Goal: Information Seeking & Learning: Learn about a topic

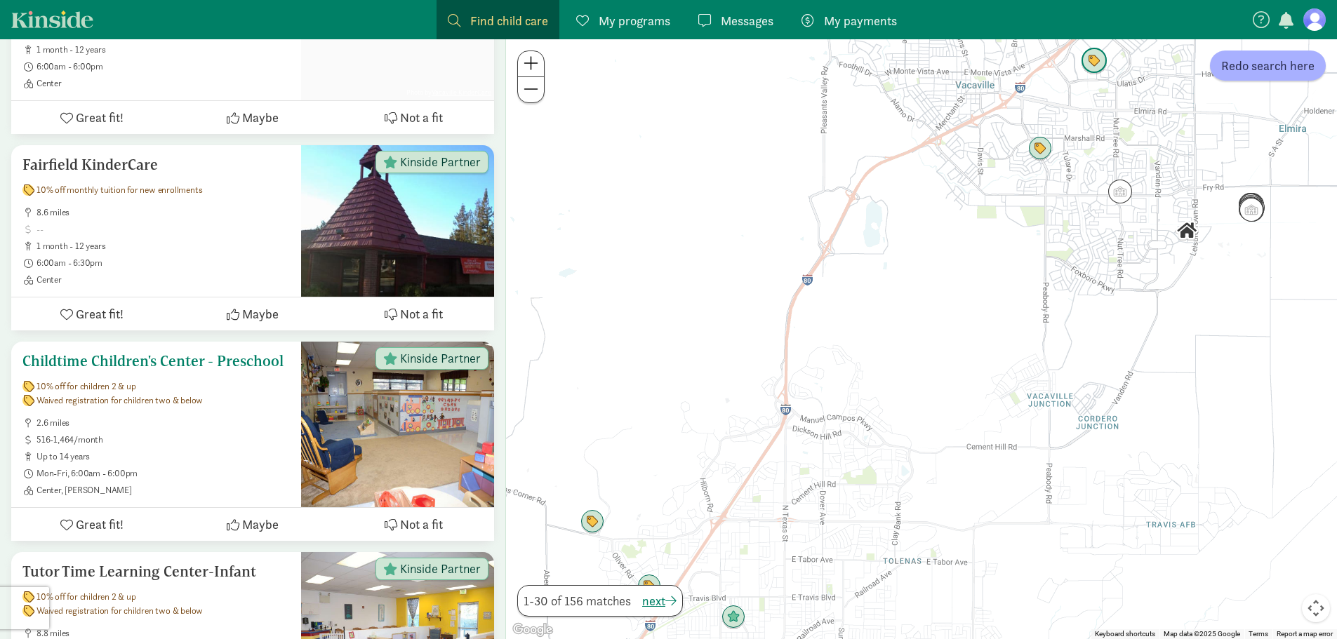
scroll to position [491, 0]
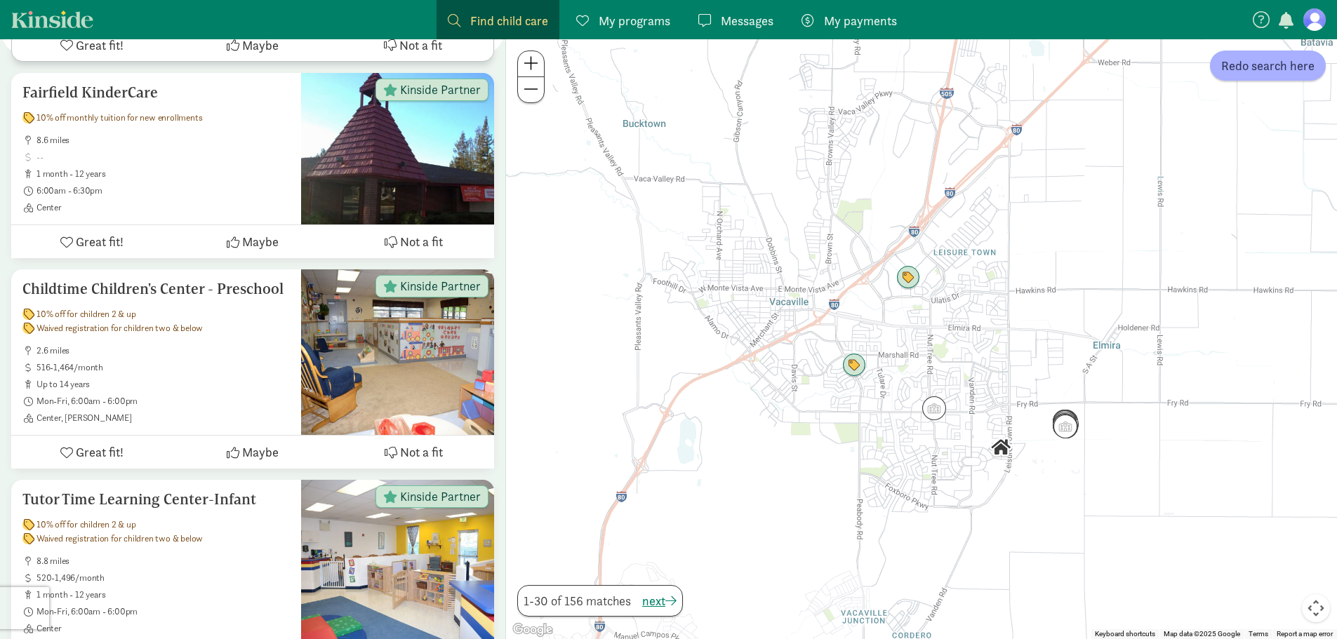
drag, startPoint x: 1026, startPoint y: 260, endPoint x: 838, endPoint y: 478, distance: 288.6
click at [838, 478] on div at bounding box center [921, 339] width 831 height 600
click at [913, 279] on img "Click to see details" at bounding box center [908, 277] width 27 height 27
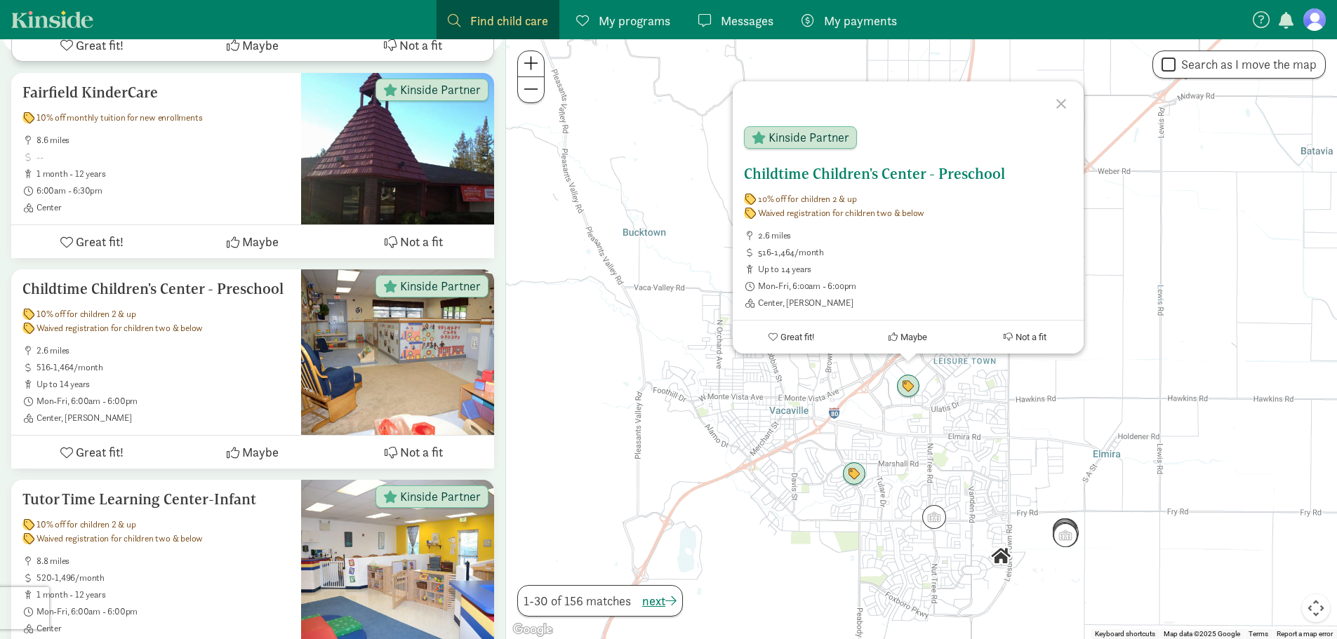
click at [842, 217] on span "Waived registration for children two & below" at bounding box center [841, 213] width 166 height 11
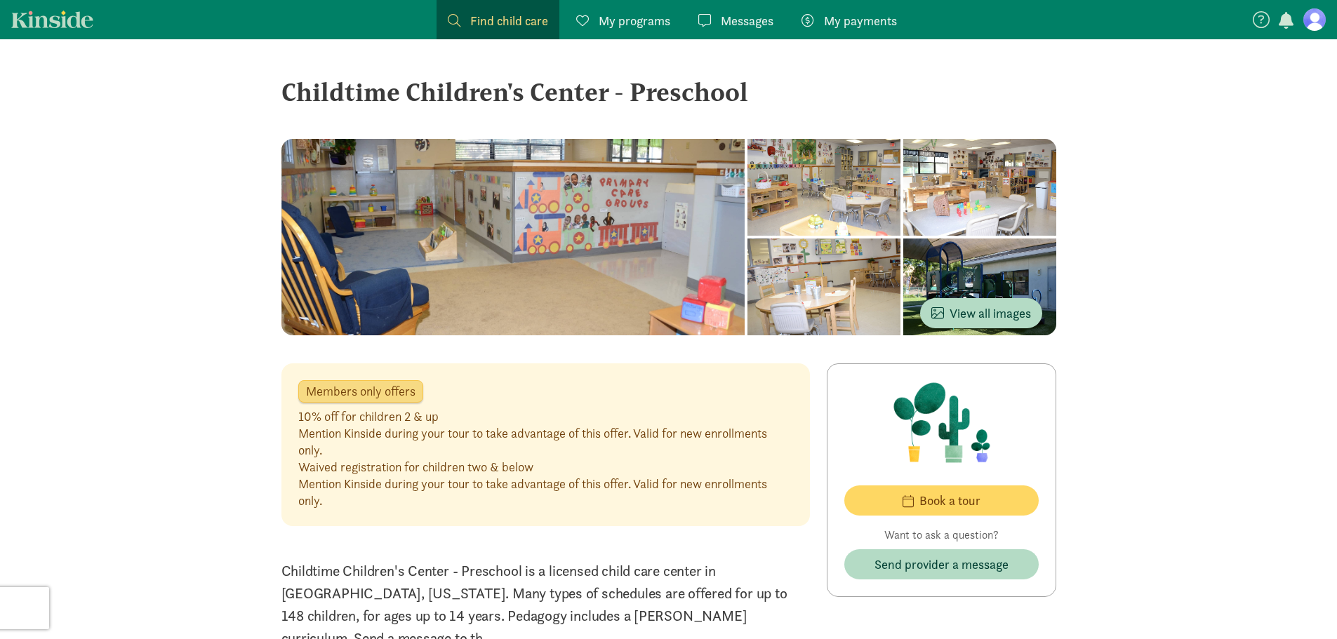
click at [875, 195] on div at bounding box center [823, 187] width 153 height 97
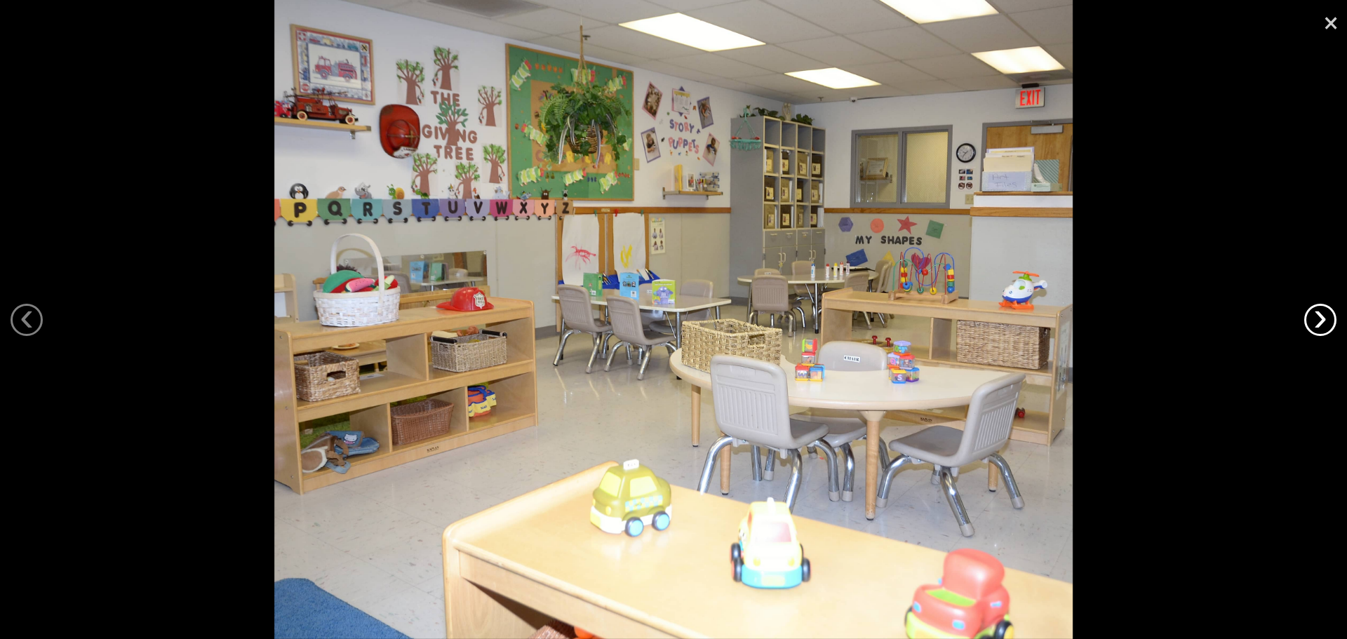
click at [1314, 308] on link "›" at bounding box center [1320, 320] width 32 height 32
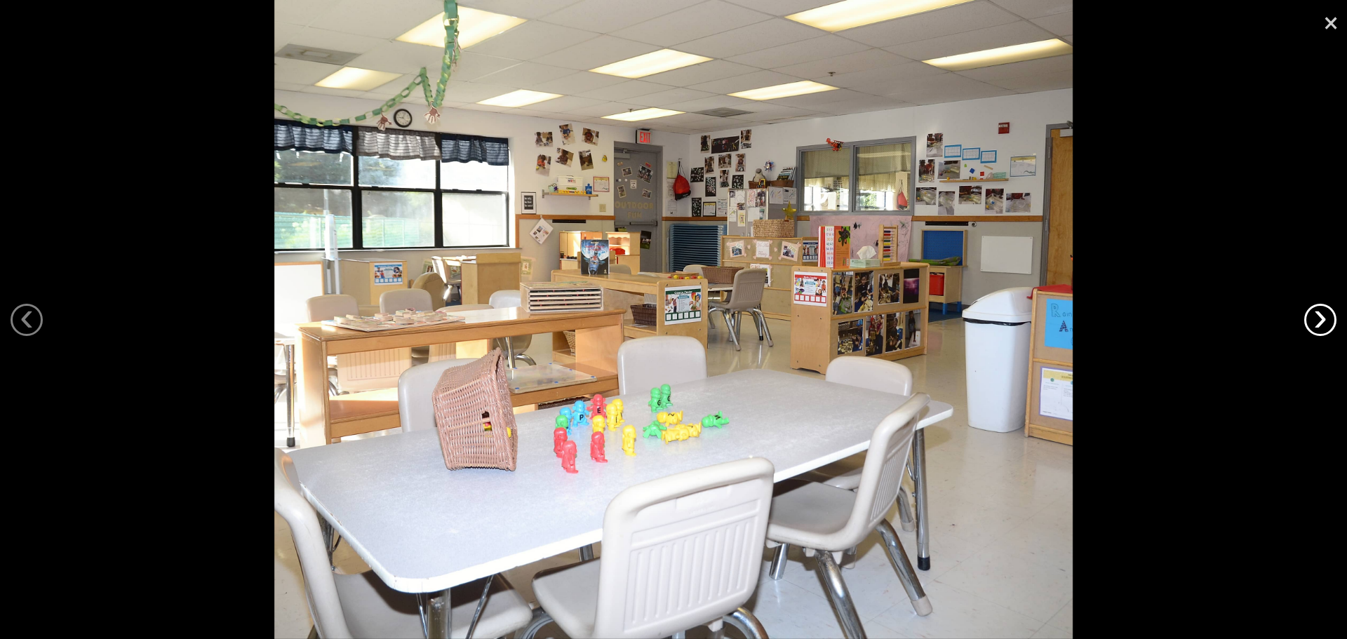
click at [1314, 308] on link "›" at bounding box center [1320, 320] width 32 height 32
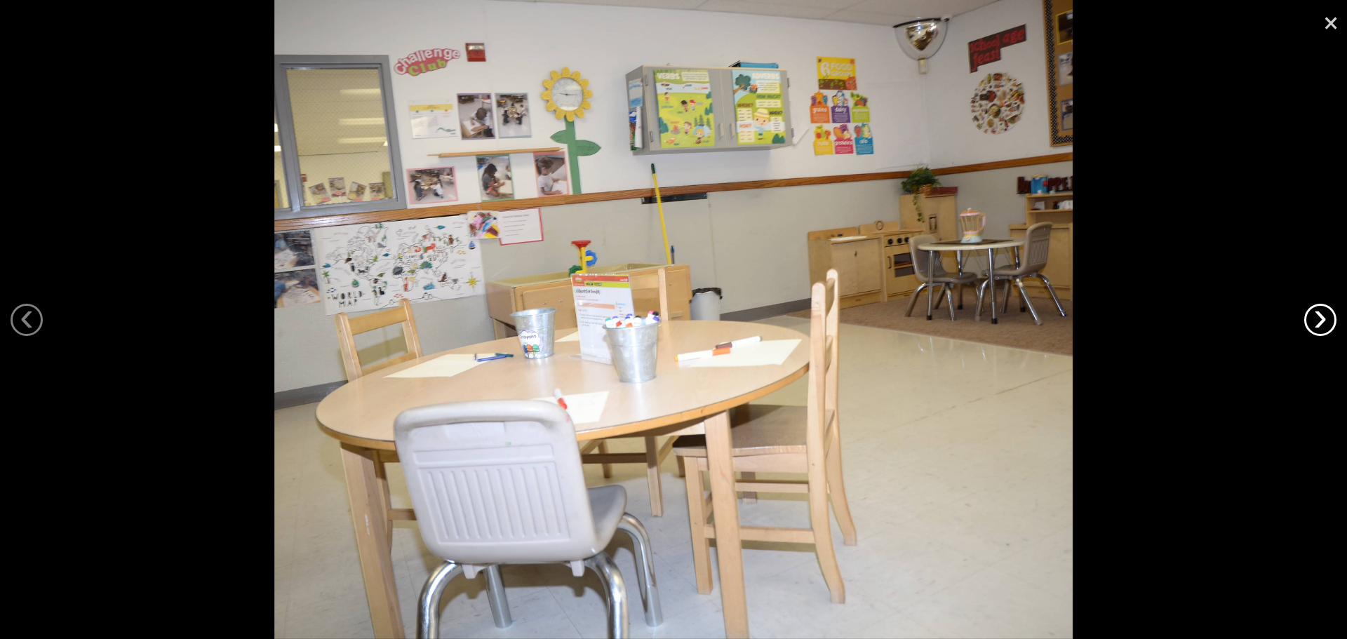
click at [1314, 308] on link "›" at bounding box center [1320, 320] width 32 height 32
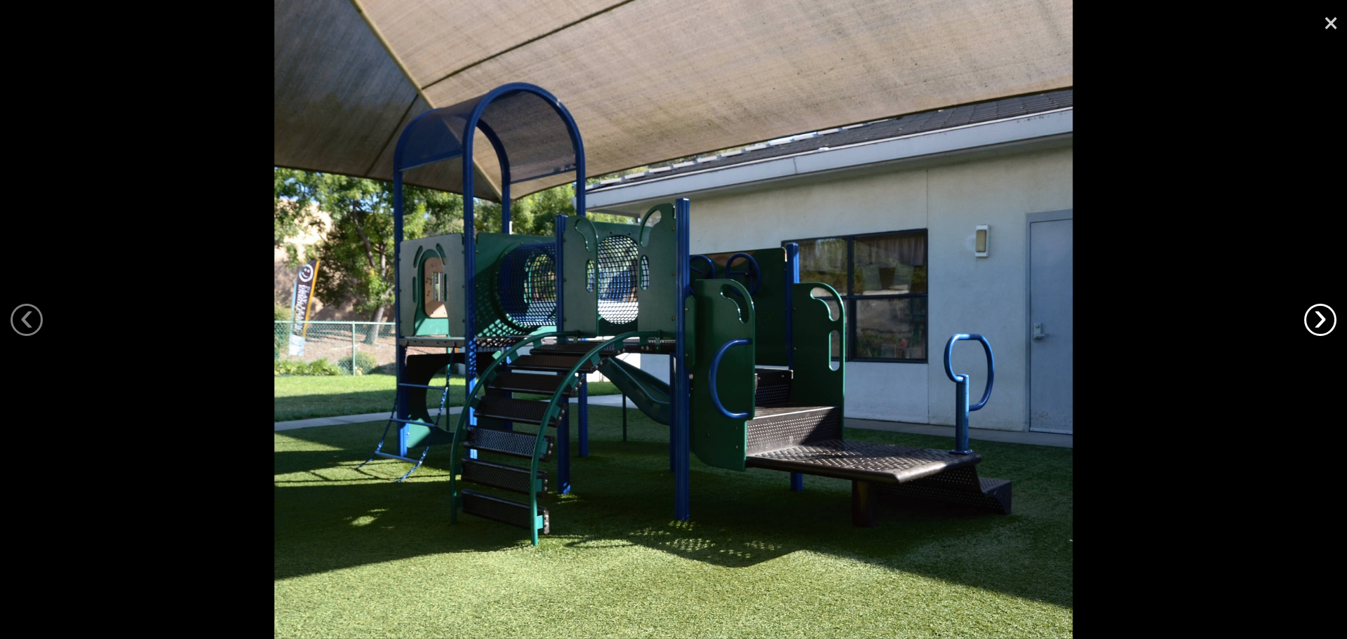
click at [1314, 308] on link "›" at bounding box center [1320, 320] width 32 height 32
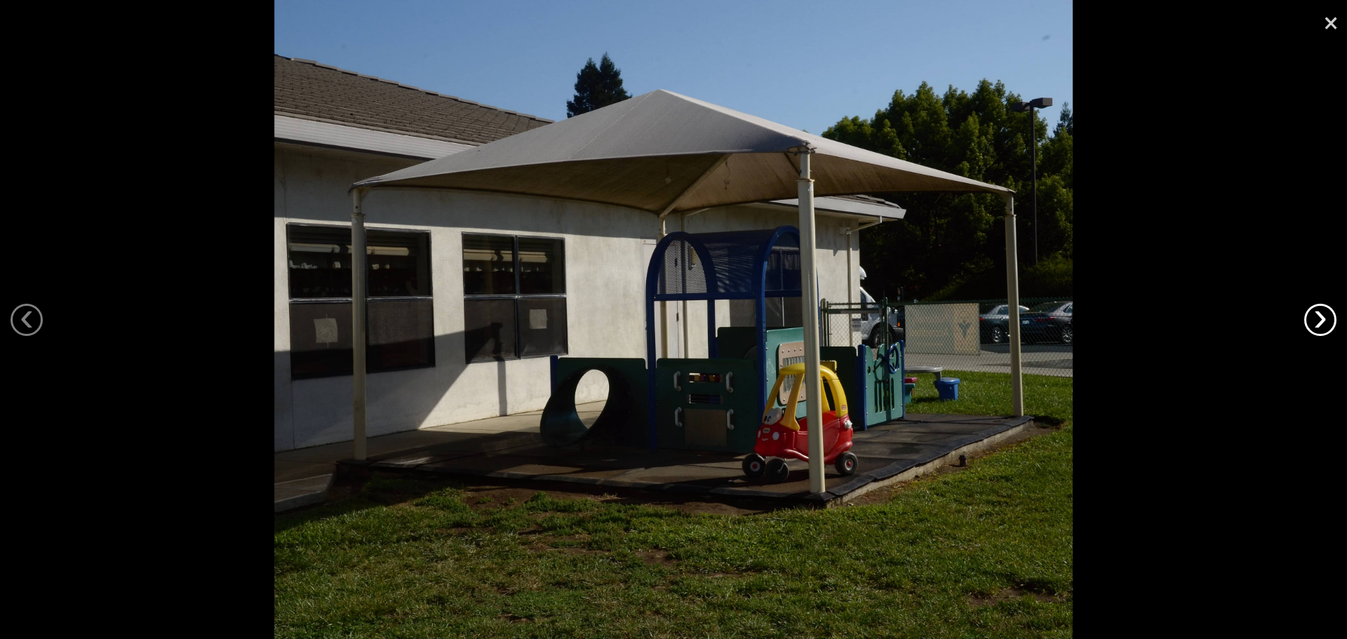
click at [1314, 308] on link "›" at bounding box center [1320, 320] width 32 height 32
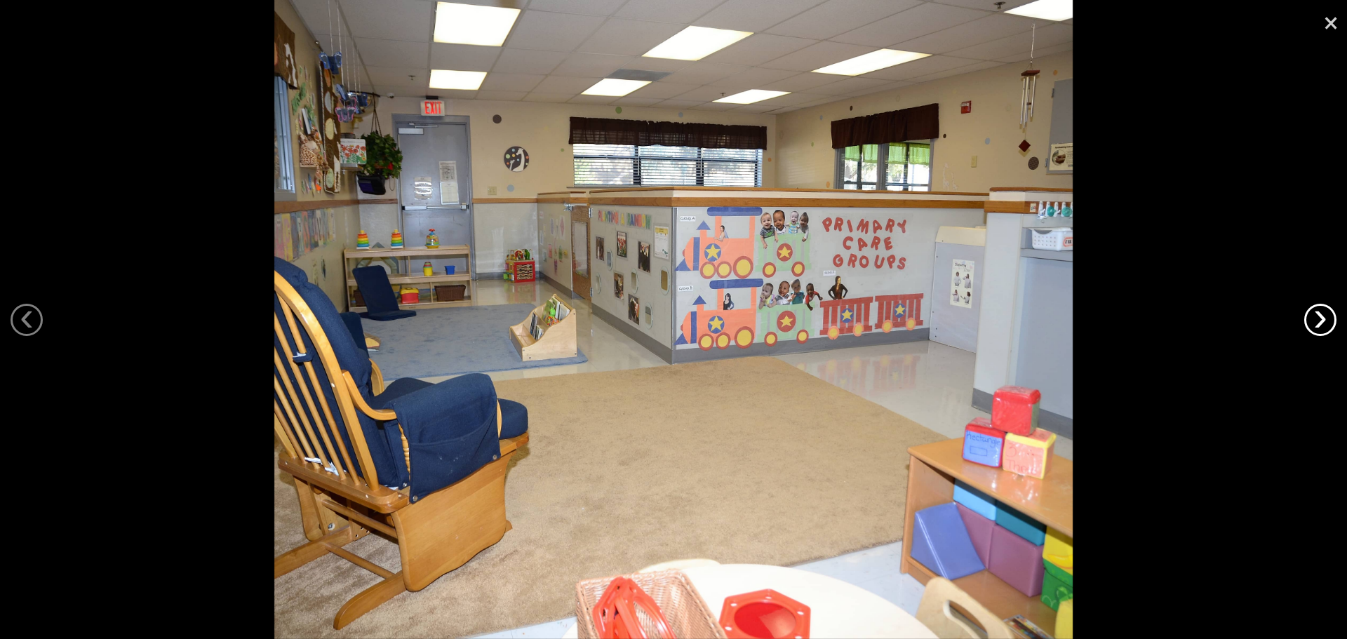
click at [1314, 308] on link "›" at bounding box center [1320, 320] width 32 height 32
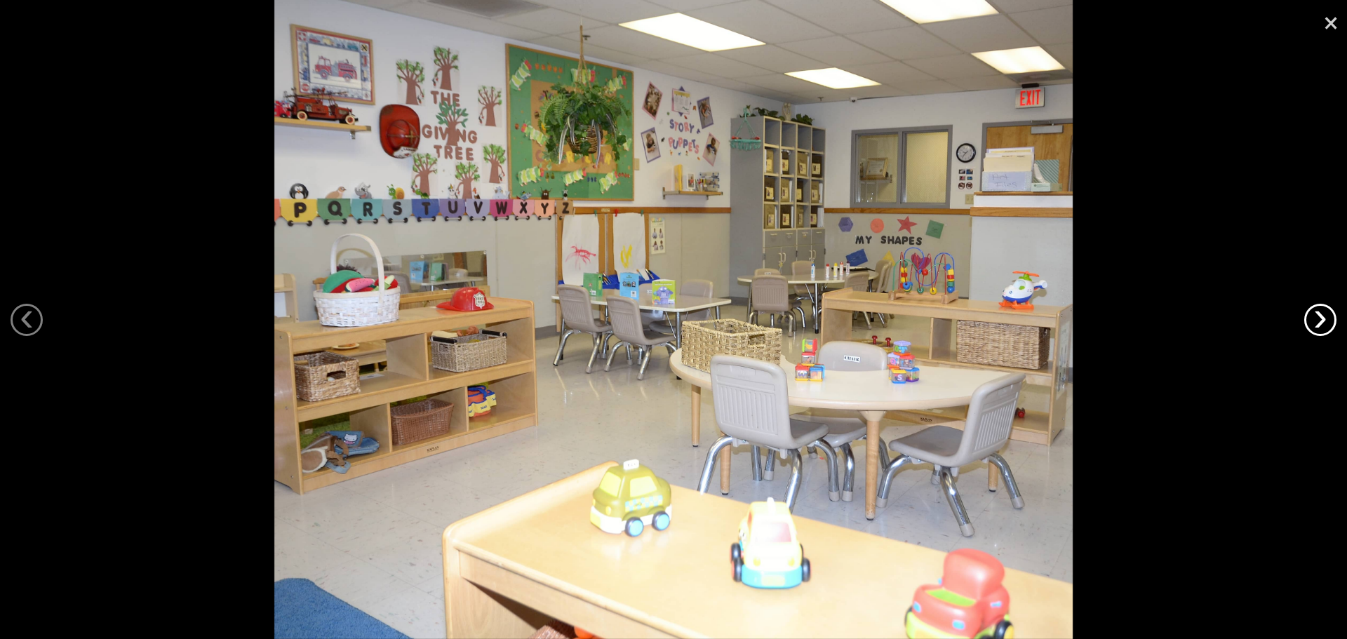
click at [1314, 308] on link "›" at bounding box center [1320, 320] width 32 height 32
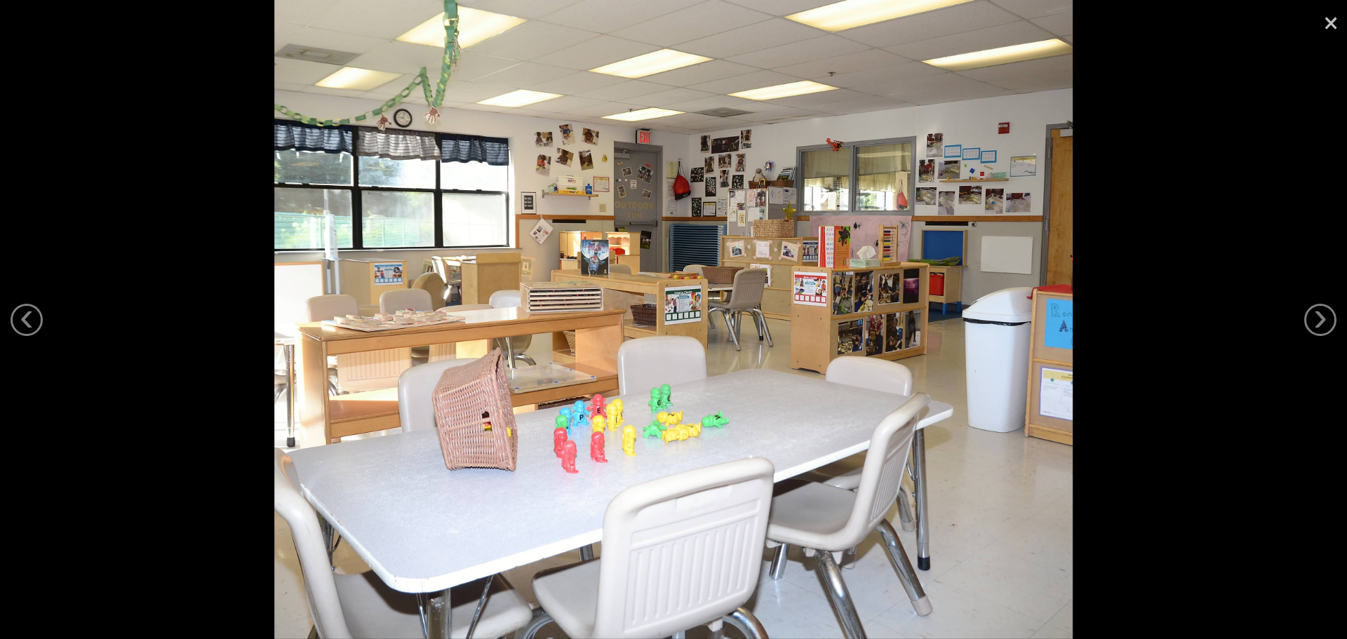
click at [1329, 27] on link "×" at bounding box center [1331, 21] width 32 height 42
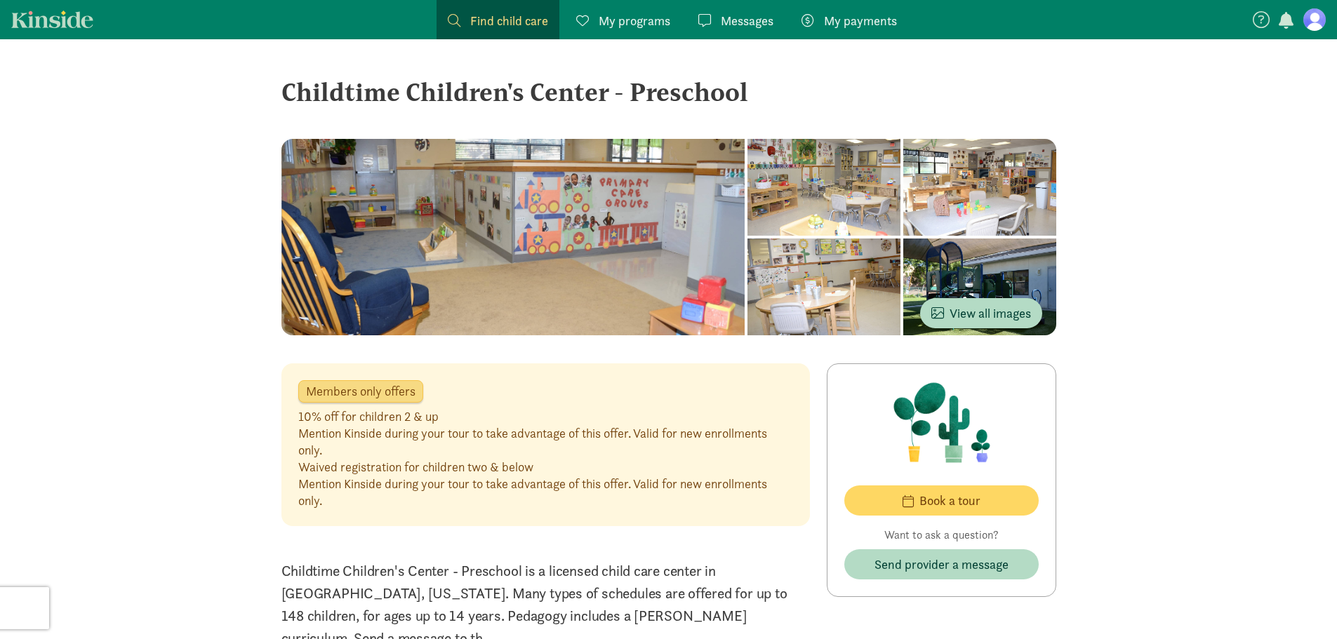
click at [590, 12] on div "My programs Programs" at bounding box center [623, 20] width 94 height 19
